Goal: Task Accomplishment & Management: Use online tool/utility

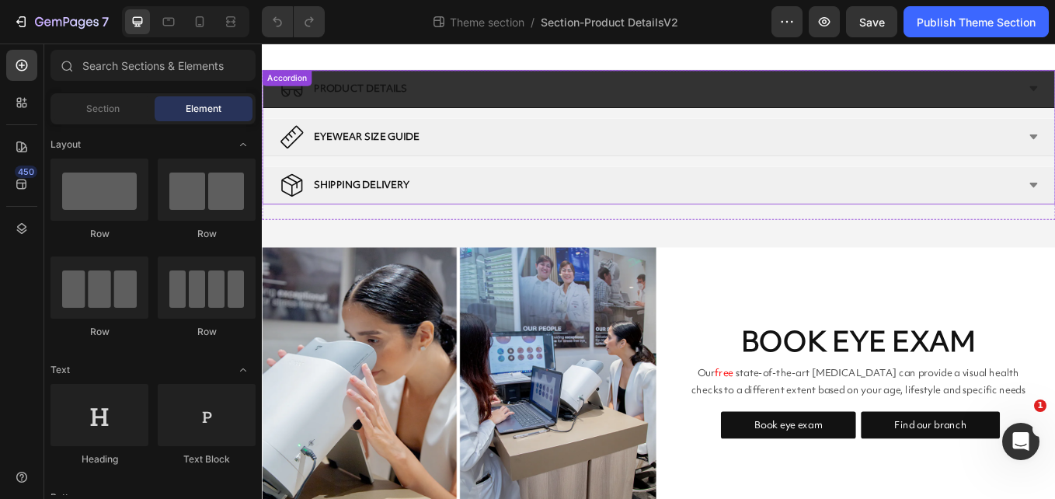
click at [612, 93] on div "PRODUCT DETAILS" at bounding box center [715, 96] width 868 height 31
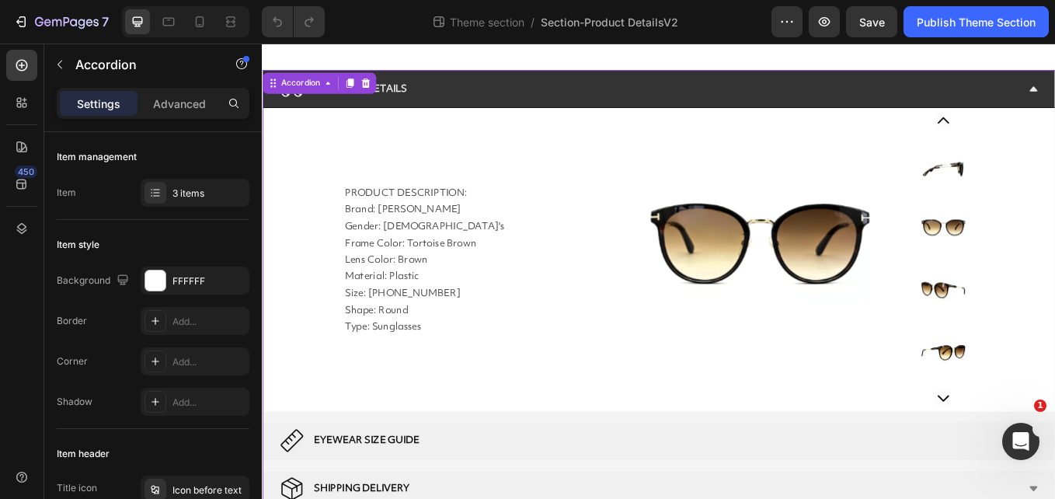
click at [738, 99] on div "PRODUCT DETAILS" at bounding box center [715, 96] width 868 height 31
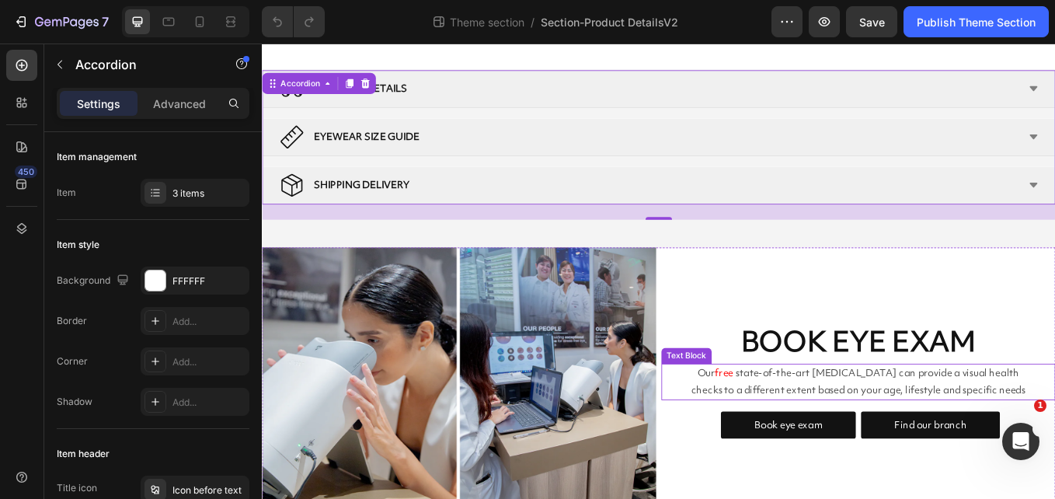
click at [830, 441] on span "state-of-the-art [MEDICAL_DATA] can provide a visual health checks to a differe…" at bounding box center [962, 439] width 393 height 35
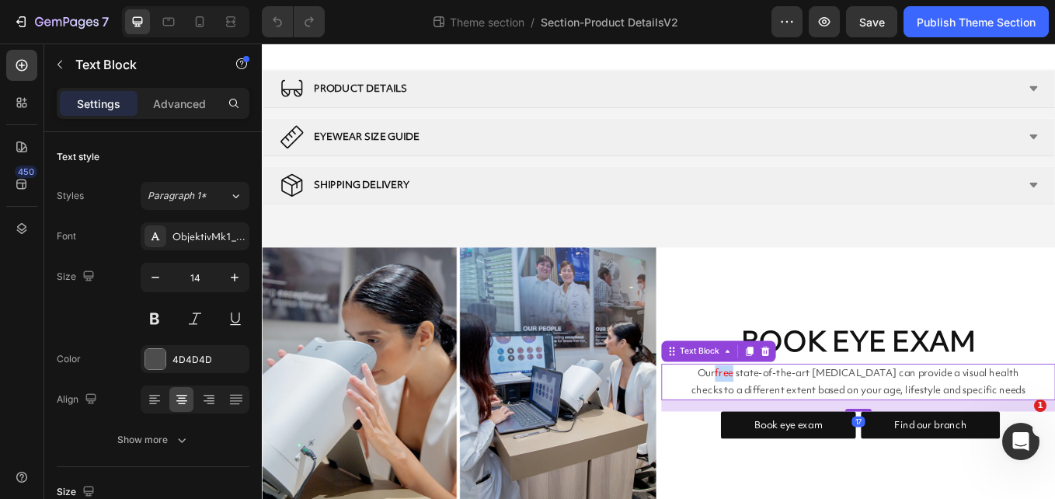
click at [811, 427] on span "free" at bounding box center [805, 430] width 22 height 16
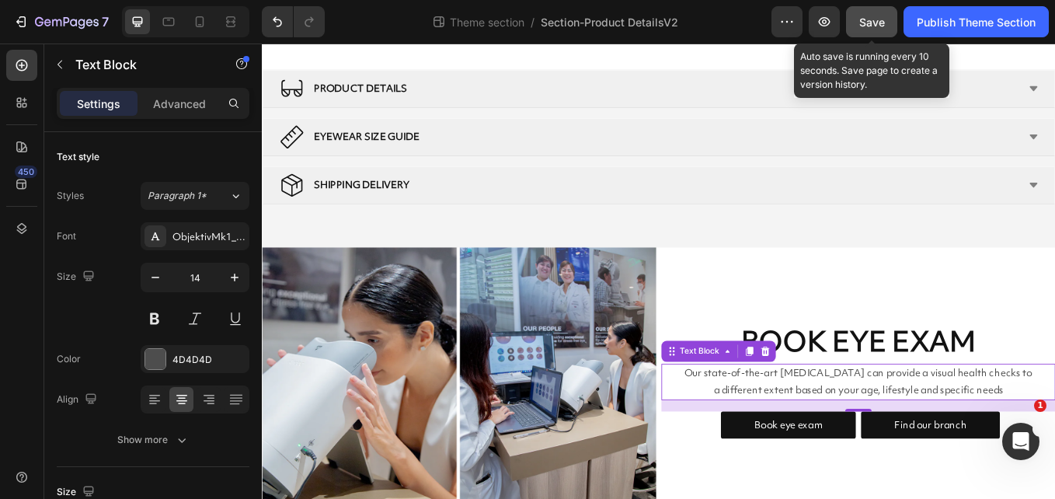
click at [869, 23] on span "Save" at bounding box center [872, 22] width 26 height 13
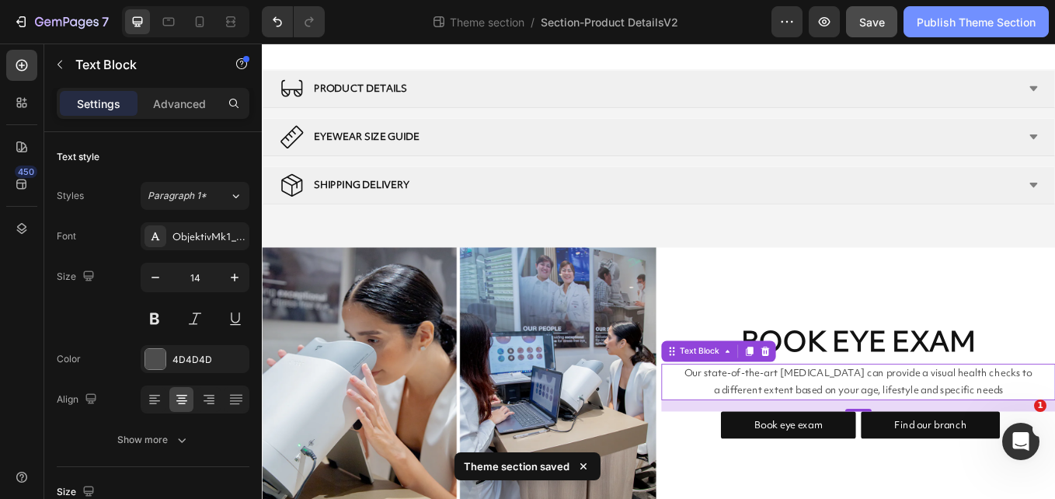
click at [945, 20] on div "Publish Theme Section" at bounding box center [975, 22] width 119 height 16
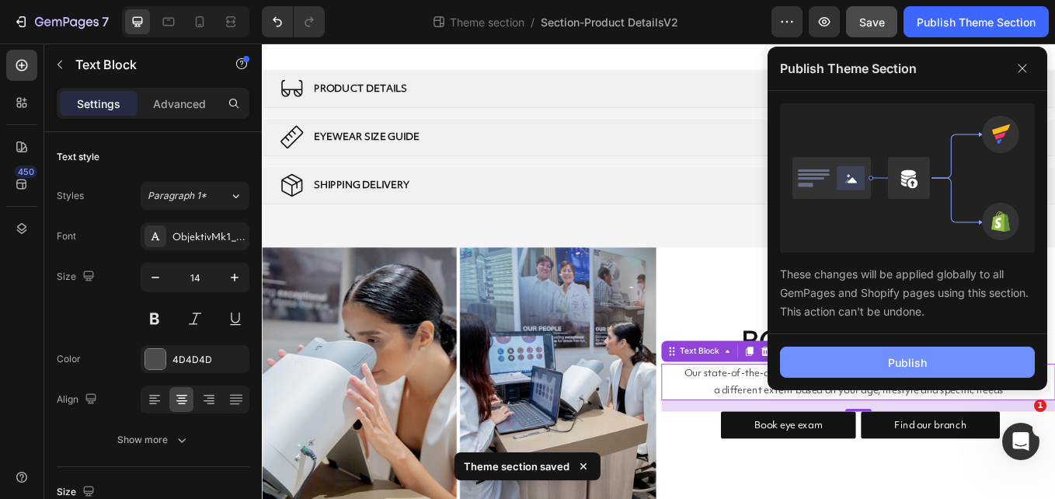
click at [895, 352] on button "Publish" at bounding box center [907, 361] width 255 height 31
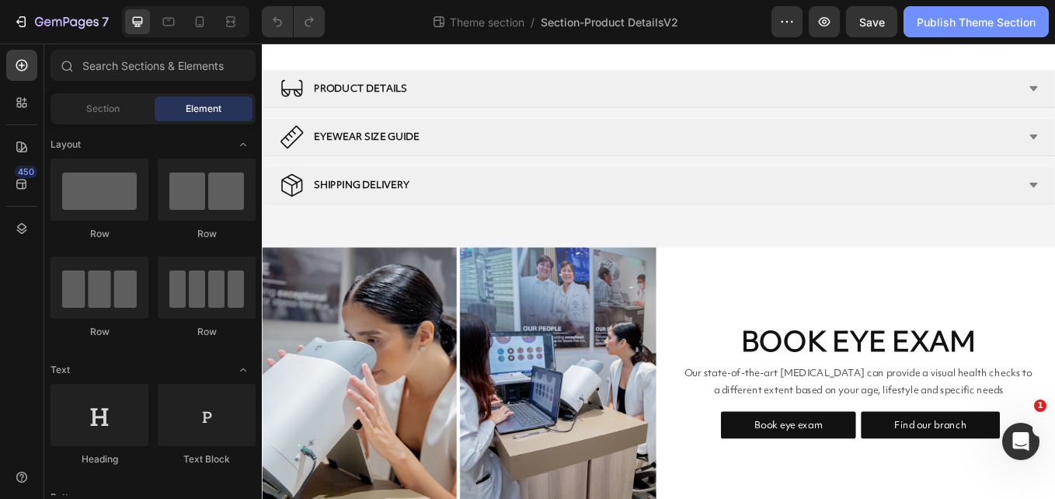
click at [923, 14] on div "Publish Theme Section" at bounding box center [975, 22] width 119 height 16
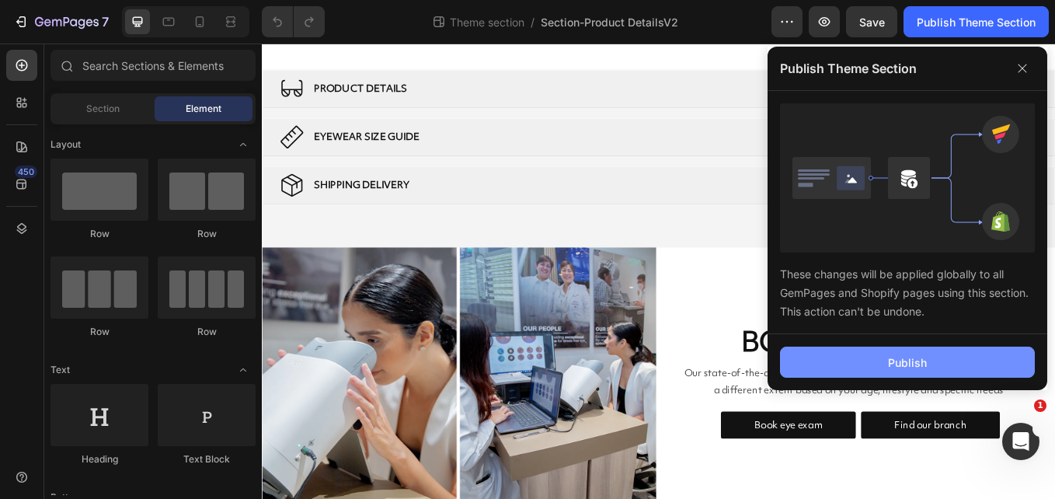
click at [857, 367] on button "Publish" at bounding box center [907, 361] width 255 height 31
